Goal: Book appointment/travel/reservation

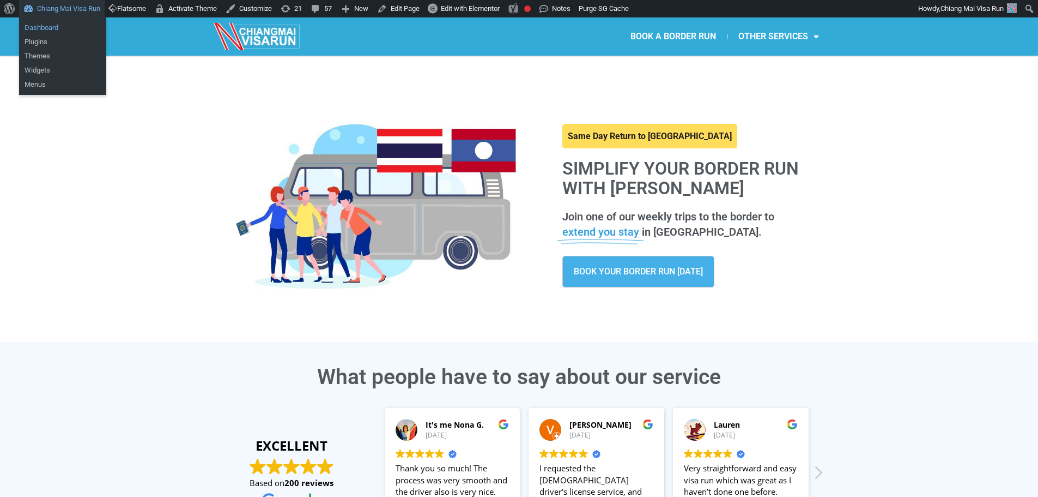
click at [53, 27] on link "Dashboard" at bounding box center [62, 28] width 87 height 14
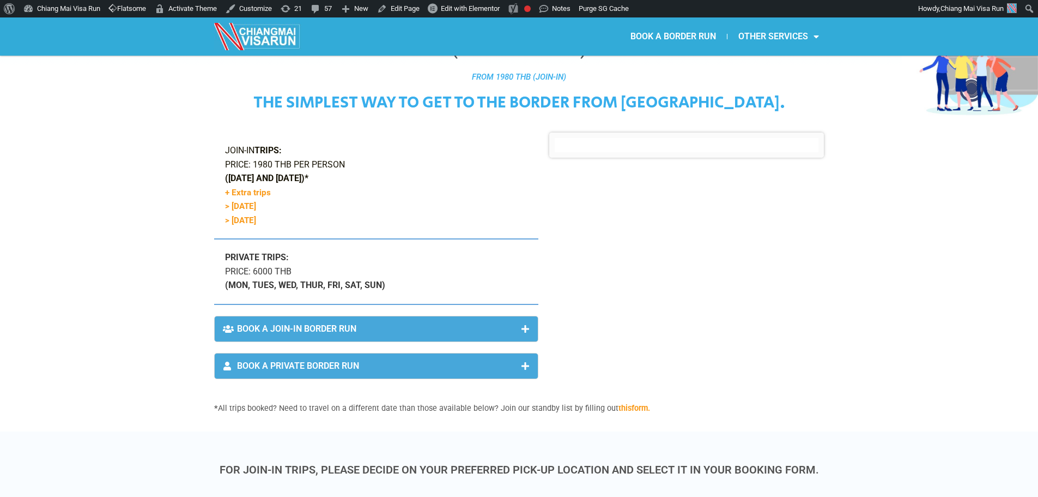
scroll to position [55, 0]
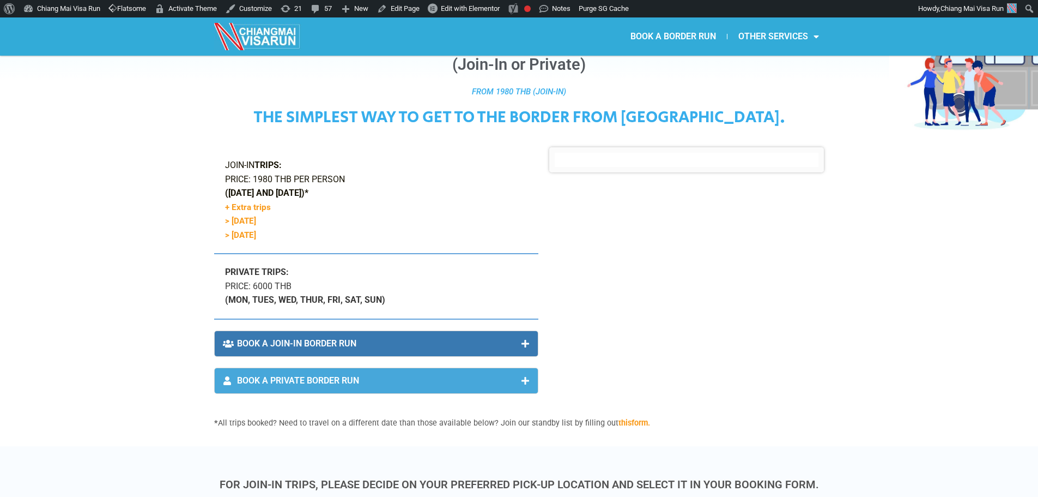
click at [298, 345] on span "BOOK A JOIN-IN BORDER RUN" at bounding box center [296, 343] width 119 height 9
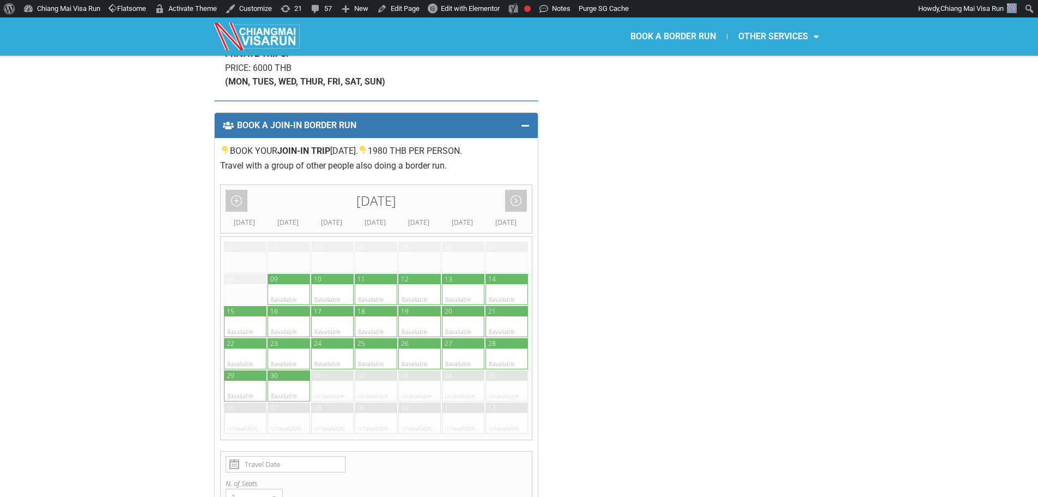
scroll to position [327, 0]
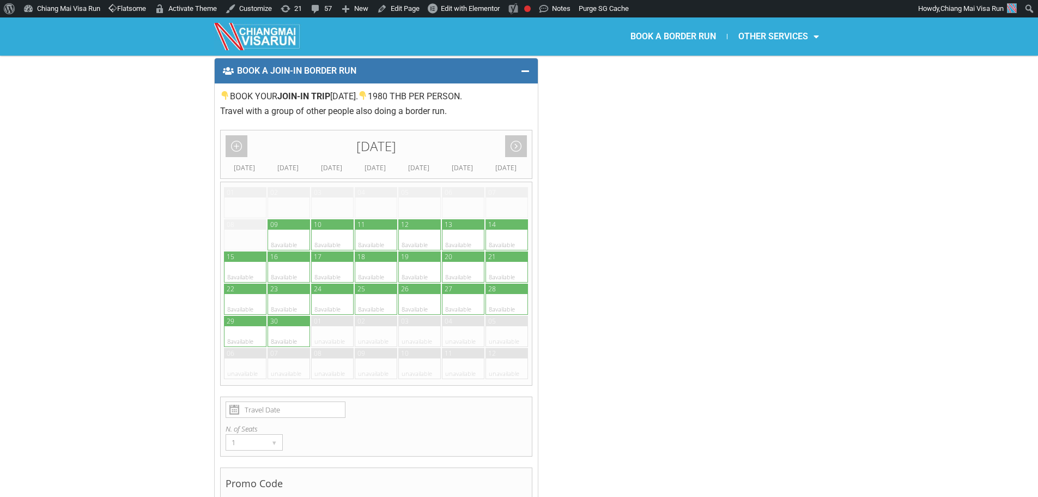
click at [290, 234] on div at bounding box center [299, 240] width 21 height 21
type input "[DATE]"
radio input "true"
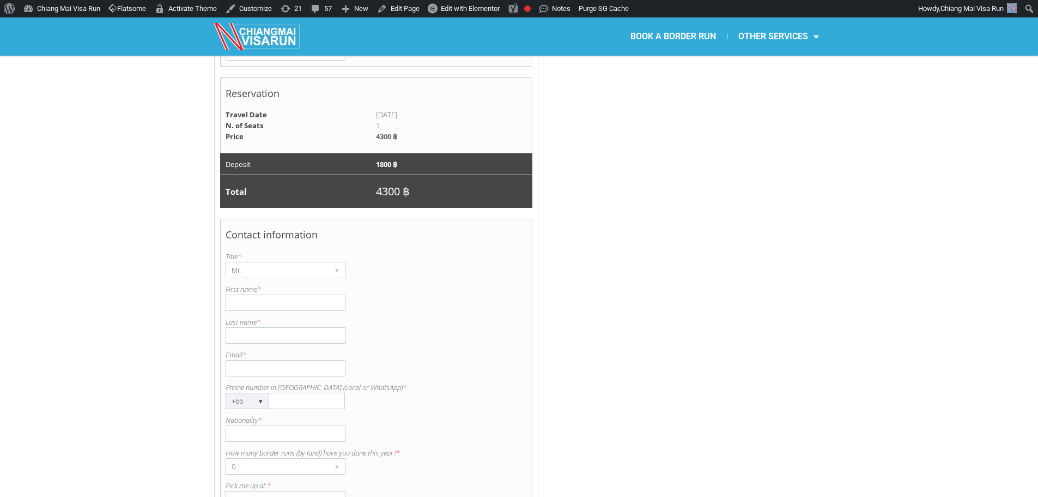
scroll to position [901, 0]
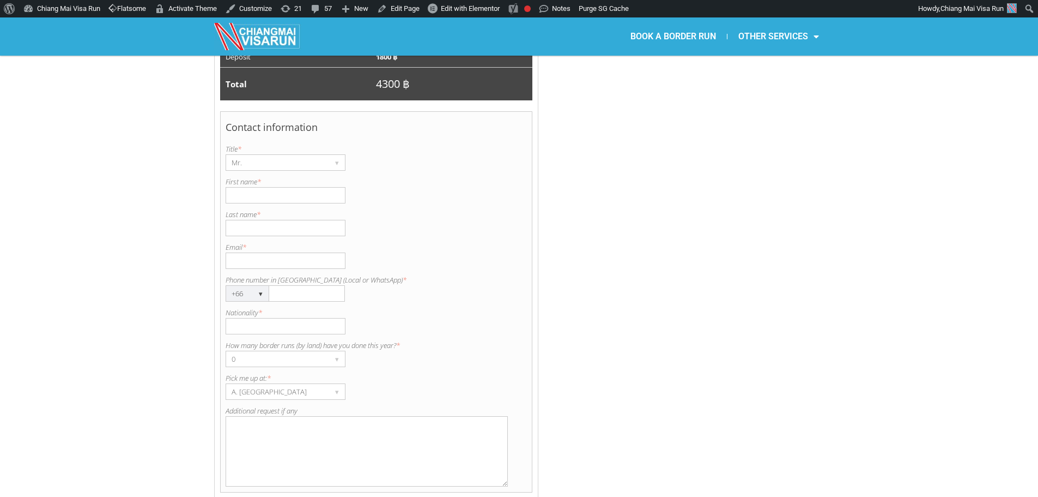
click at [283, 193] on input "First name *" at bounding box center [286, 195] width 120 height 16
type input "[PERSON_NAME]"
type input "Olive"
type input "ù"
type input "[PERSON_NAME][EMAIL_ADDRESS][DOMAIN_NAME]"
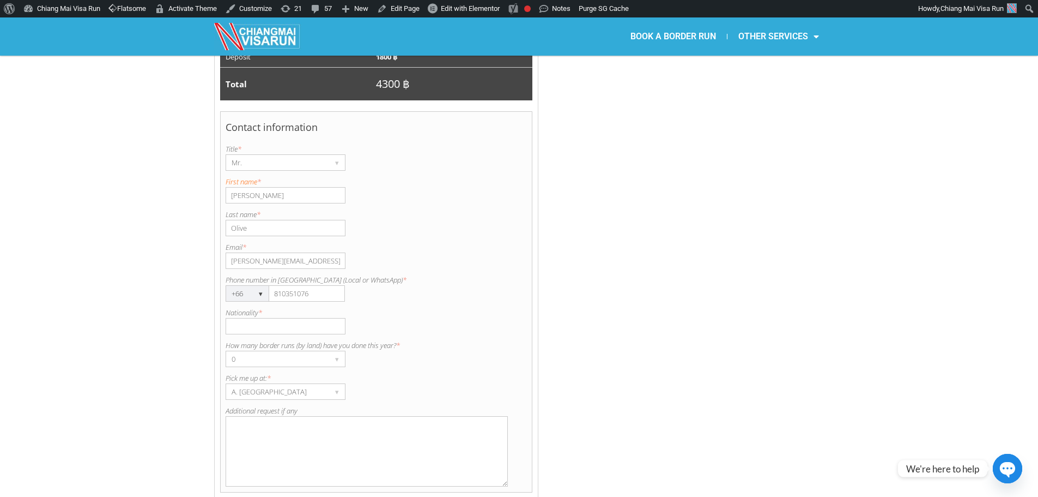
type input "810351076"
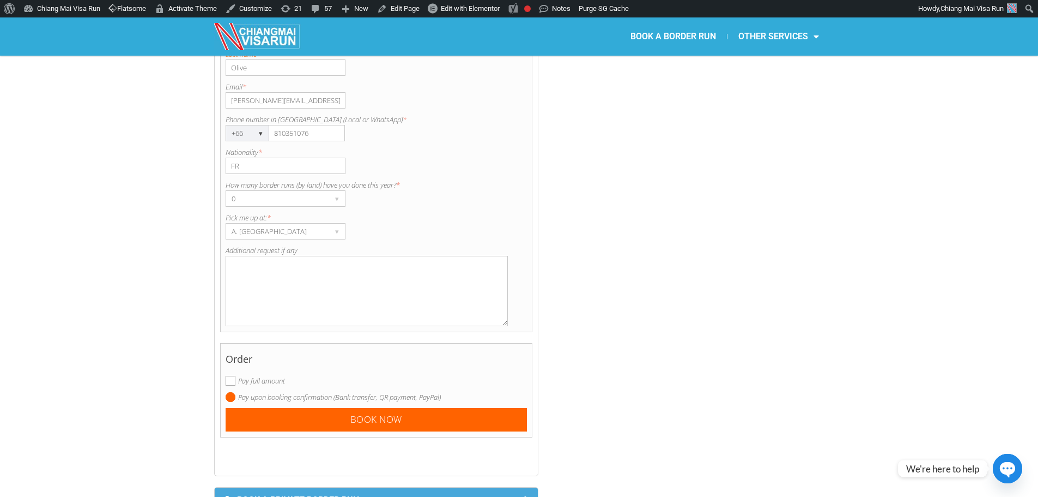
scroll to position [1064, 0]
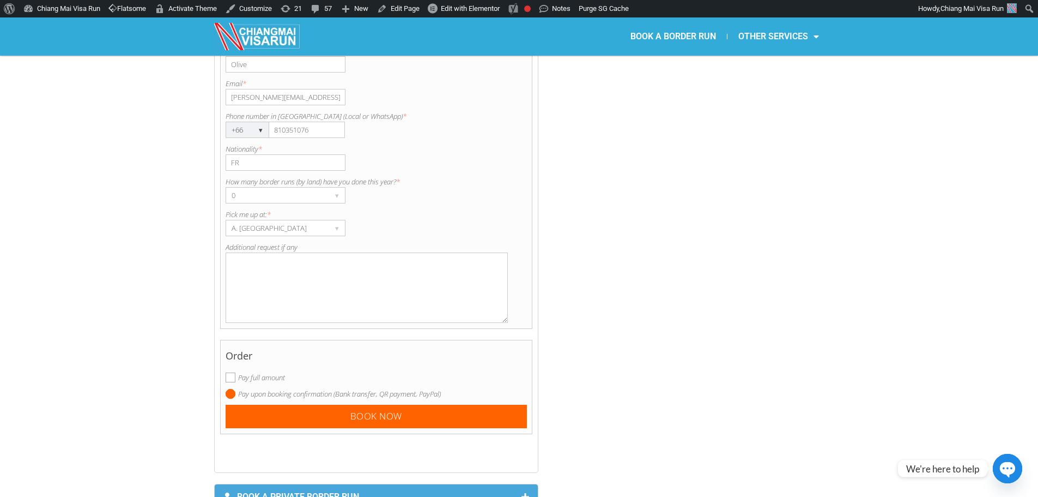
type input "FR"
click at [353, 287] on textarea "Additional request if any" at bounding box center [367, 287] width 283 height 70
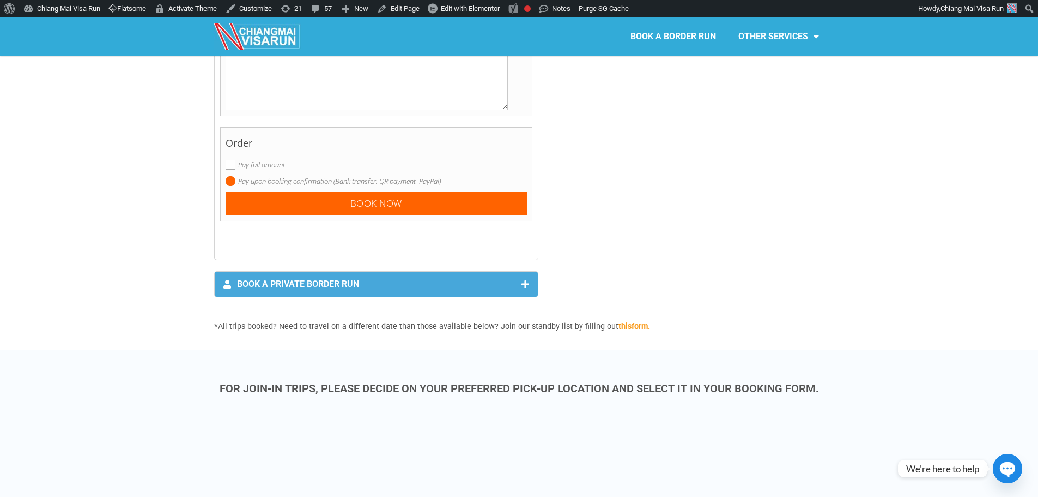
scroll to position [1119, 0]
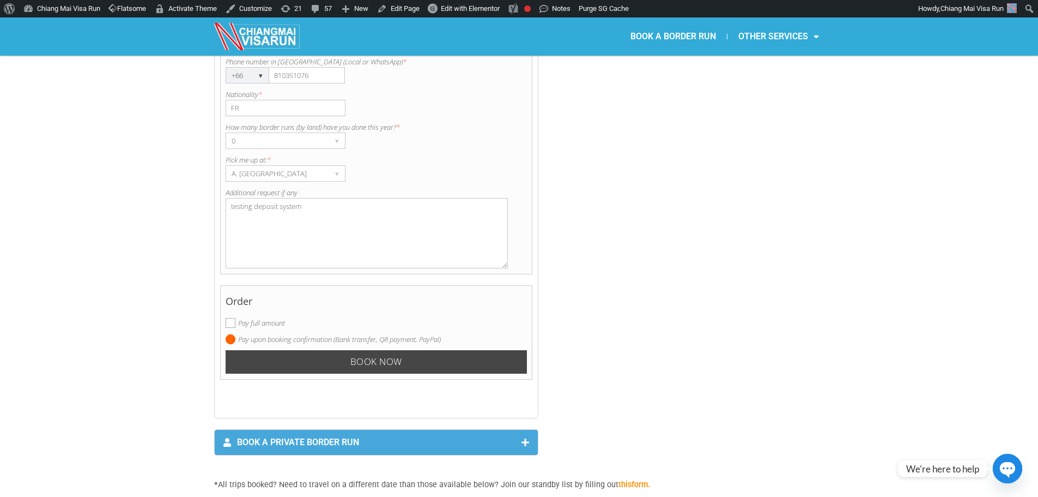
type textarea "testing deposit system"
click at [324, 359] on input "Book now" at bounding box center [377, 361] width 302 height 23
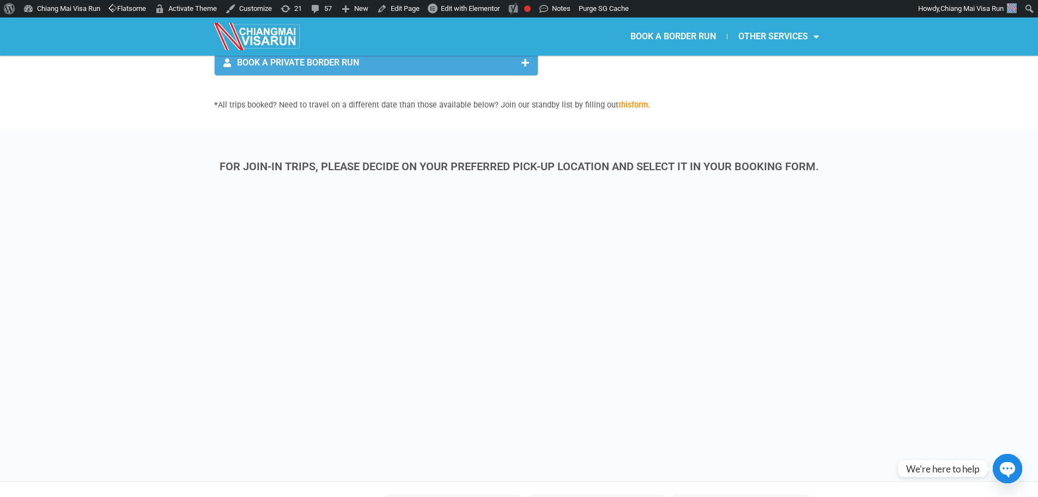
scroll to position [402, 0]
